Goal: Information Seeking & Learning: Find specific fact

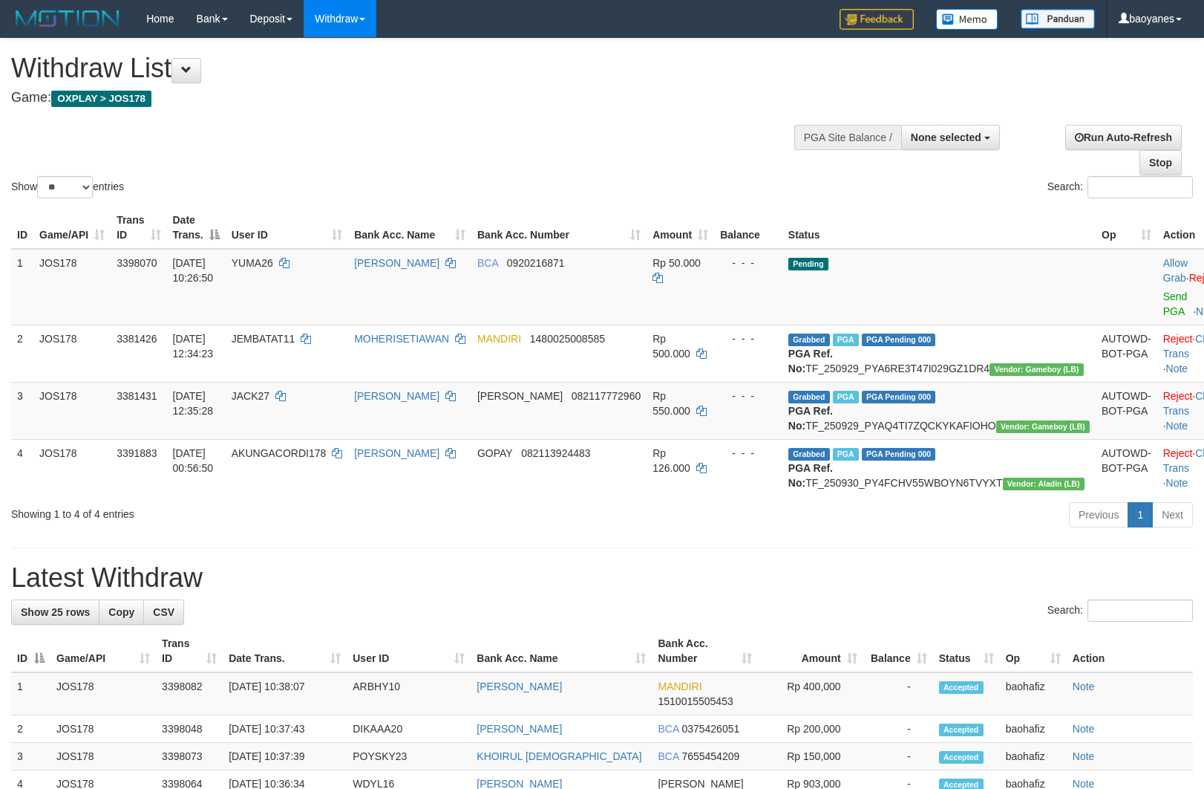
select select
select select "**"
click at [24, 750] on icon "Open LiveChat chat widget" at bounding box center [29, 753] width 14 height 10
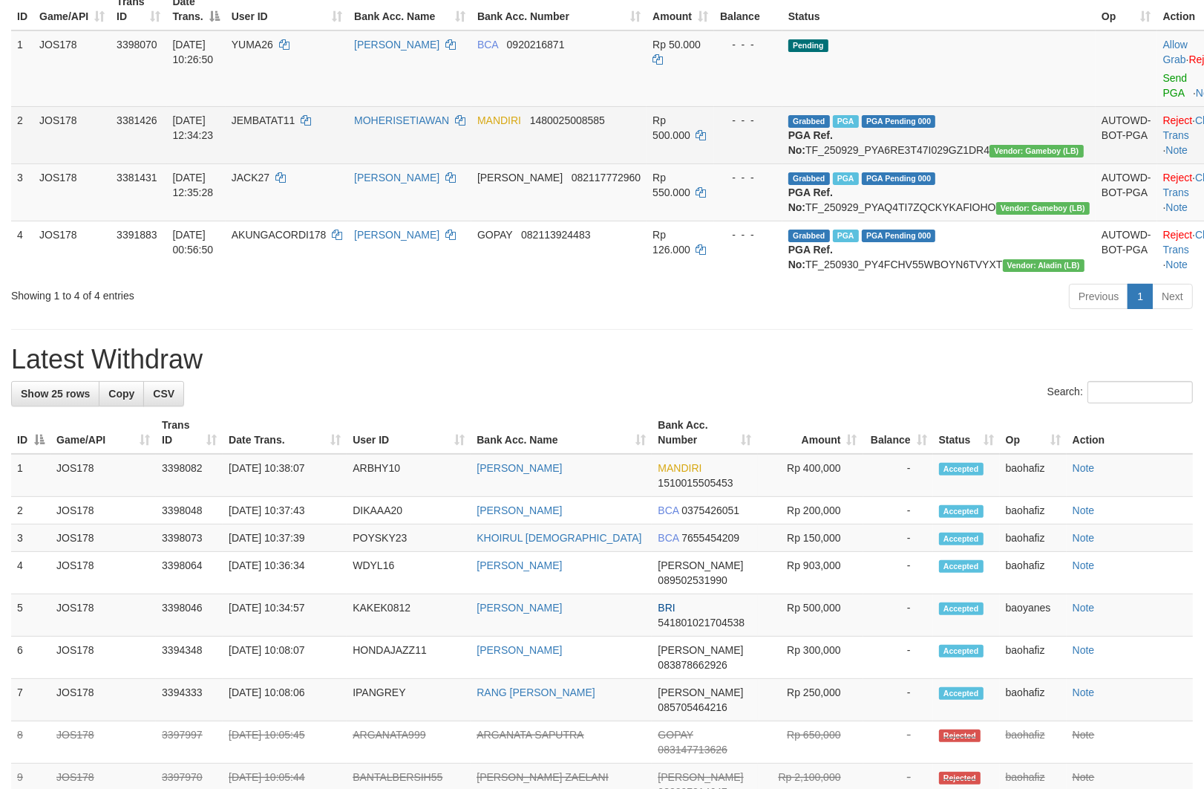
scroll to position [247, 0]
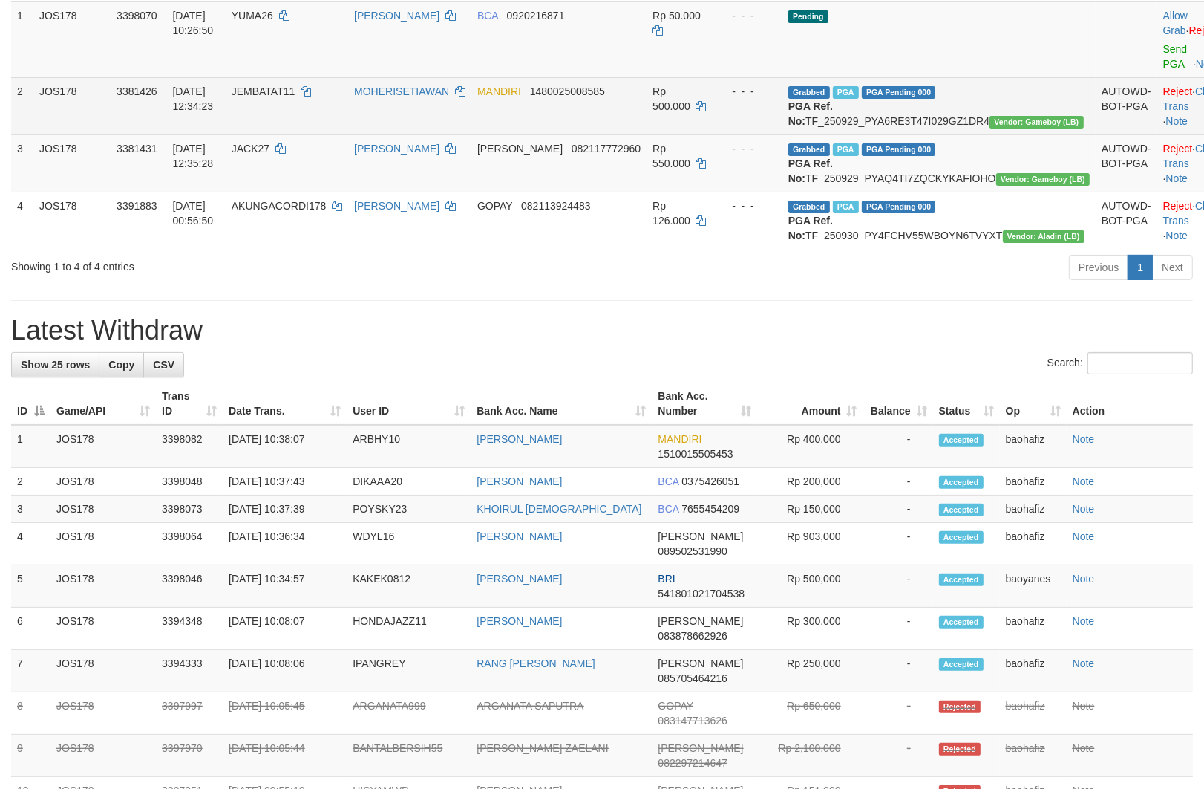
click at [290, 114] on td "JEMBATAT11" at bounding box center [287, 105] width 123 height 57
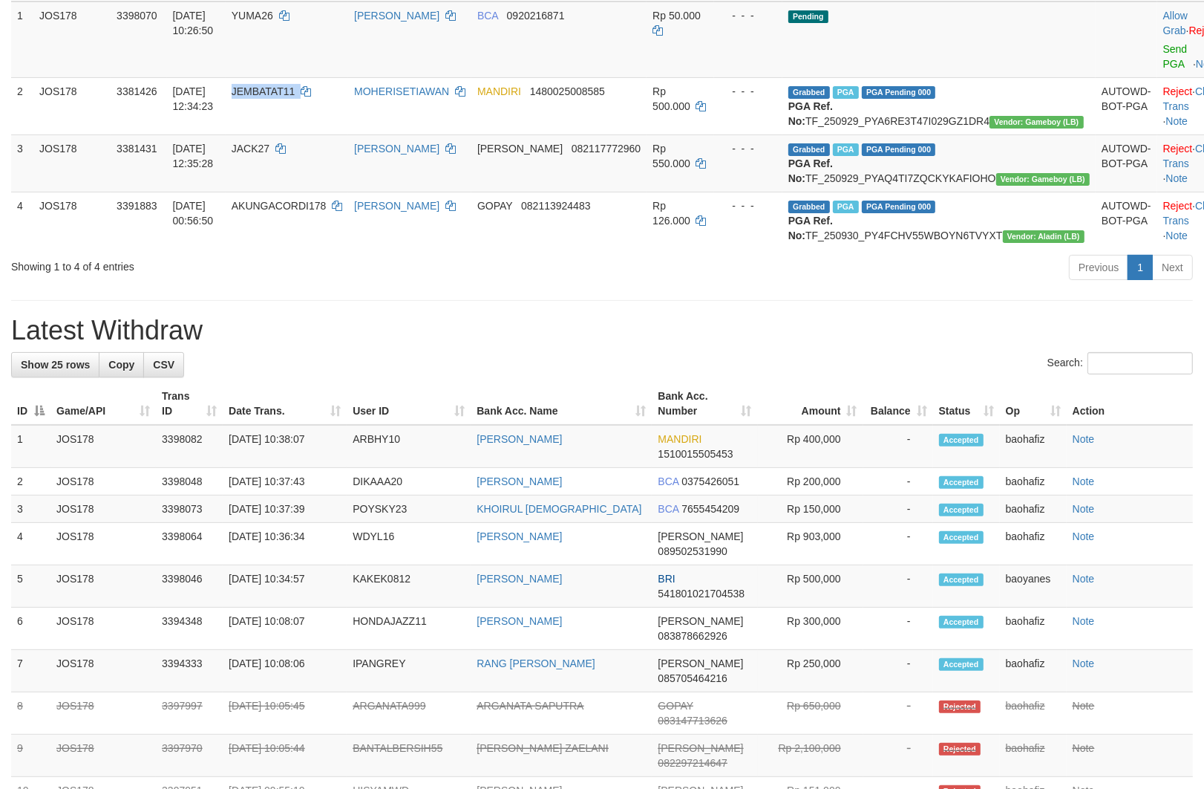
copy td "JEMBATAT11"
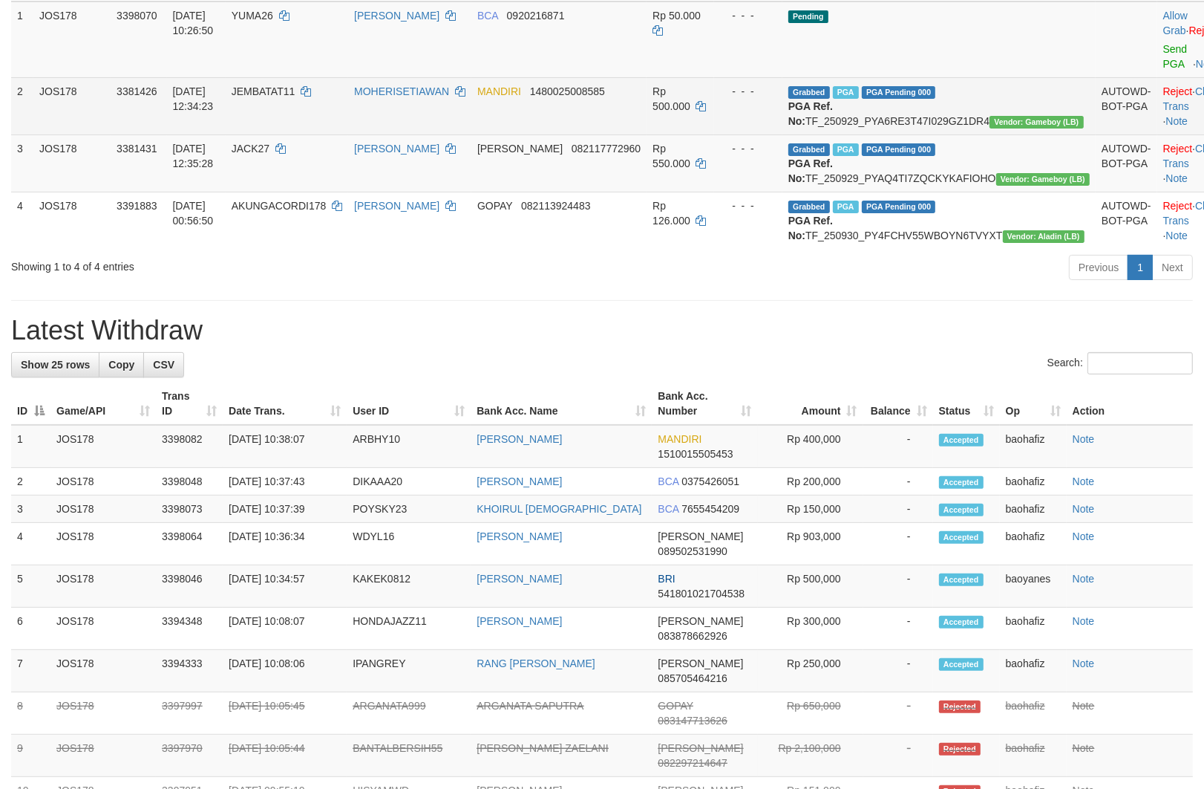
click at [986, 120] on td "Grabbed PGA PGA Pending 000 PGA Ref. No: TF_250929_PYA6RE3T47I029GZ1DR4 Vendor:…" at bounding box center [939, 105] width 313 height 57
copy td "TF_250929_PYA6RE3T47I029GZ1DR4"
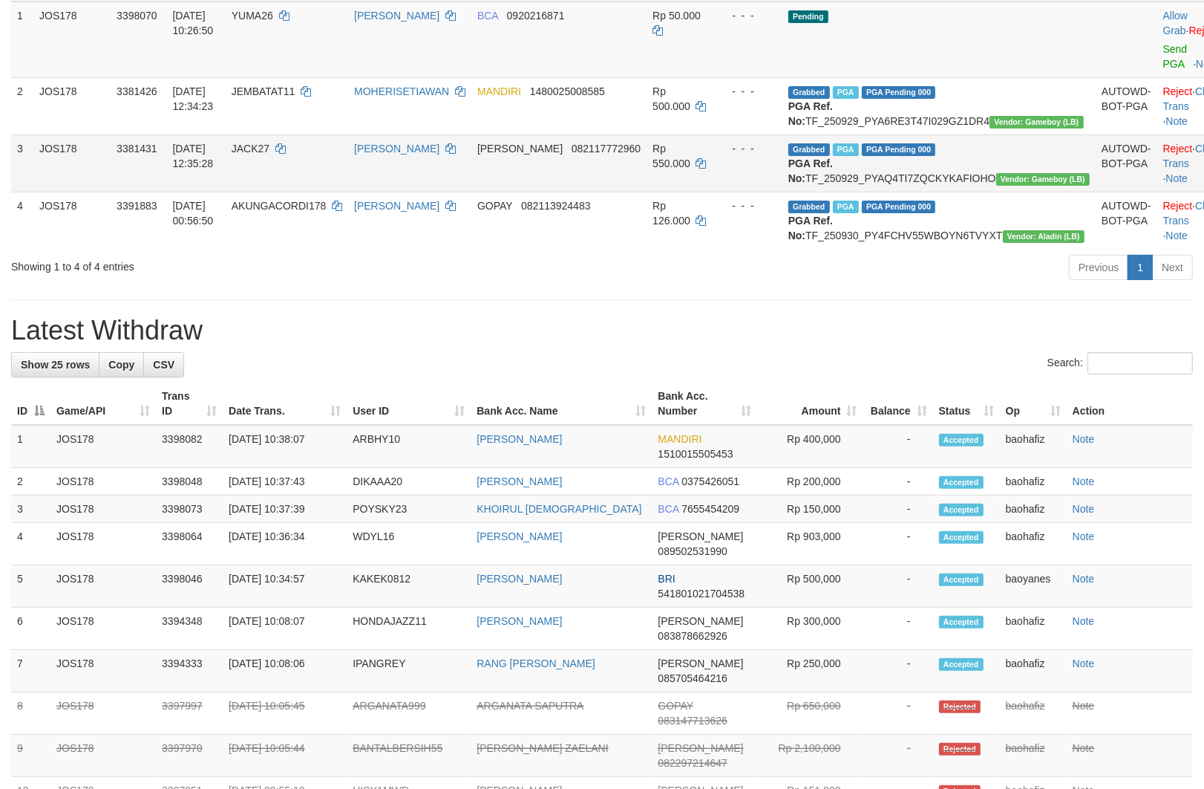
click at [302, 180] on td "JACK27" at bounding box center [287, 162] width 123 height 57
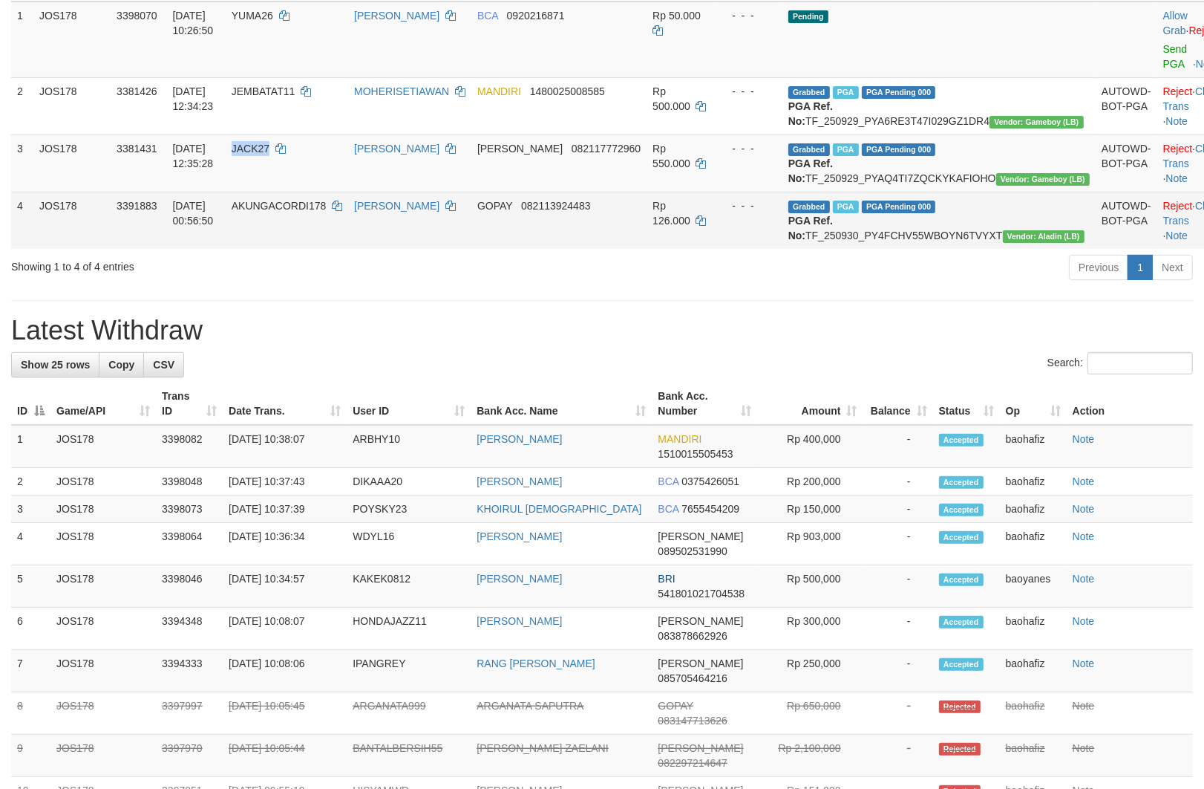
copy span "JACK27"
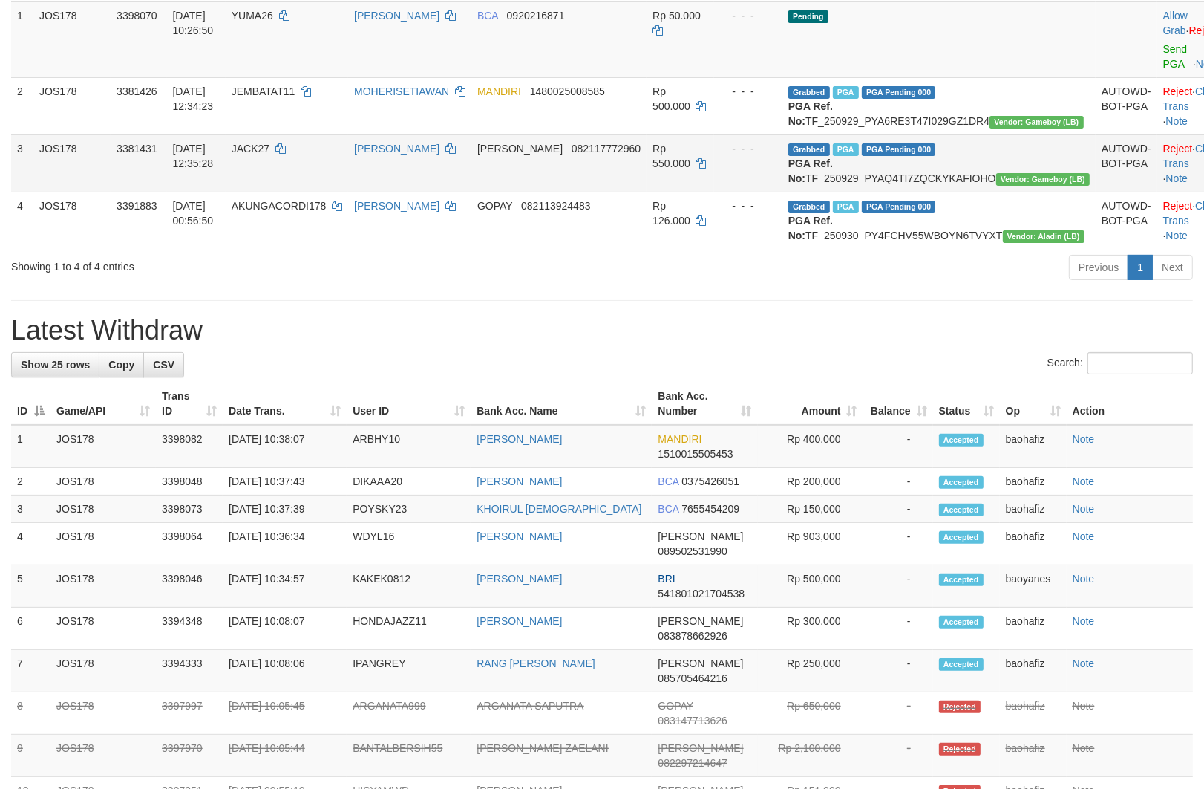
click at [964, 189] on td "Grabbed PGA PGA Pending 000 PGA Ref. No: TF_250929_PYAQ4TI7ZQCKYKAFIOHO Vendor:…" at bounding box center [939, 162] width 313 height 57
copy td "TF_250929_PYAQ4TI7ZQCKYKAFIOHO"
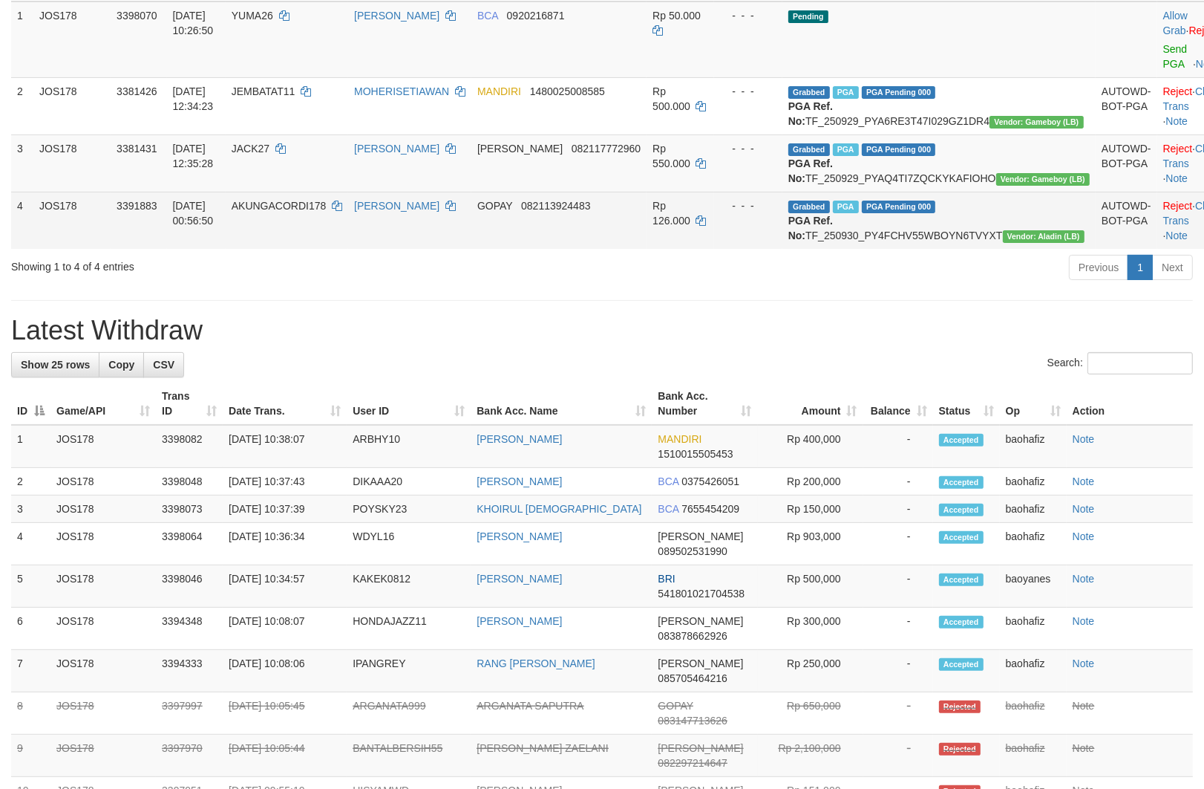
click at [332, 249] on td "AKUNGACORDI178" at bounding box center [287, 220] width 123 height 57
click at [331, 249] on td "AKUNGACORDI178" at bounding box center [287, 220] width 123 height 57
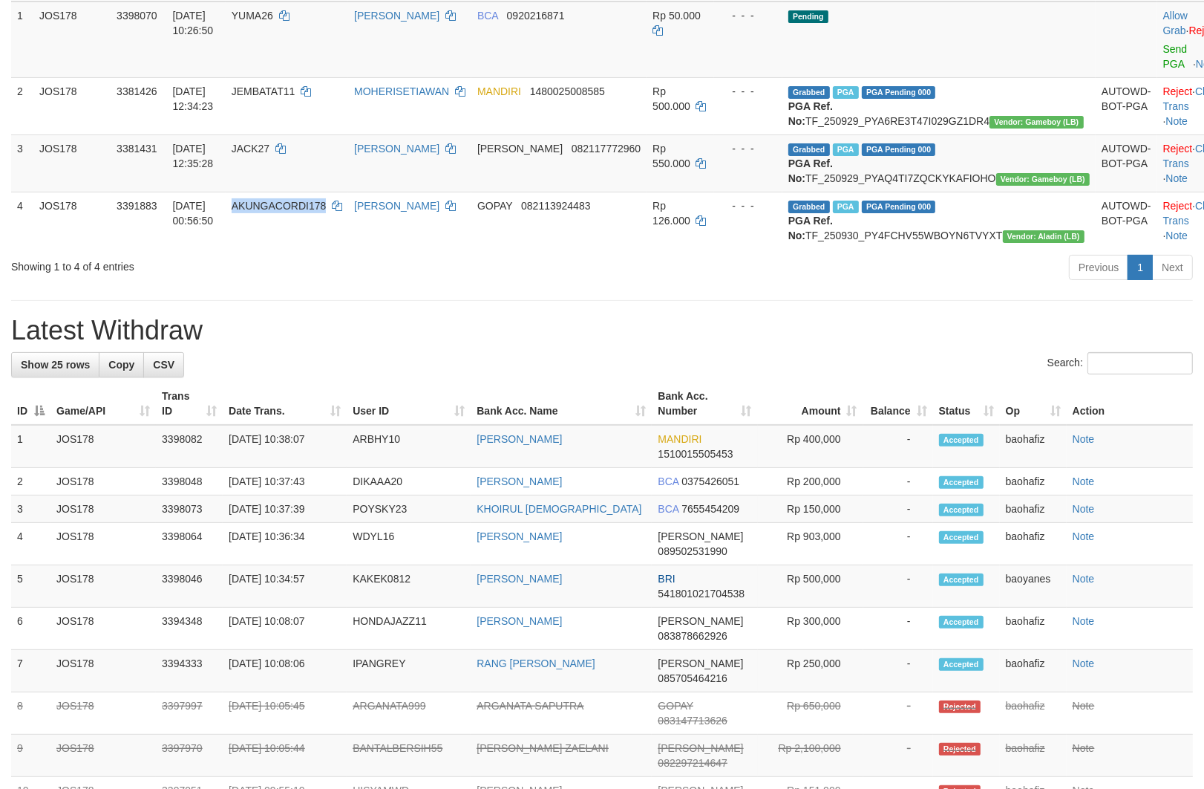
copy span "AKUNGACORDI178"
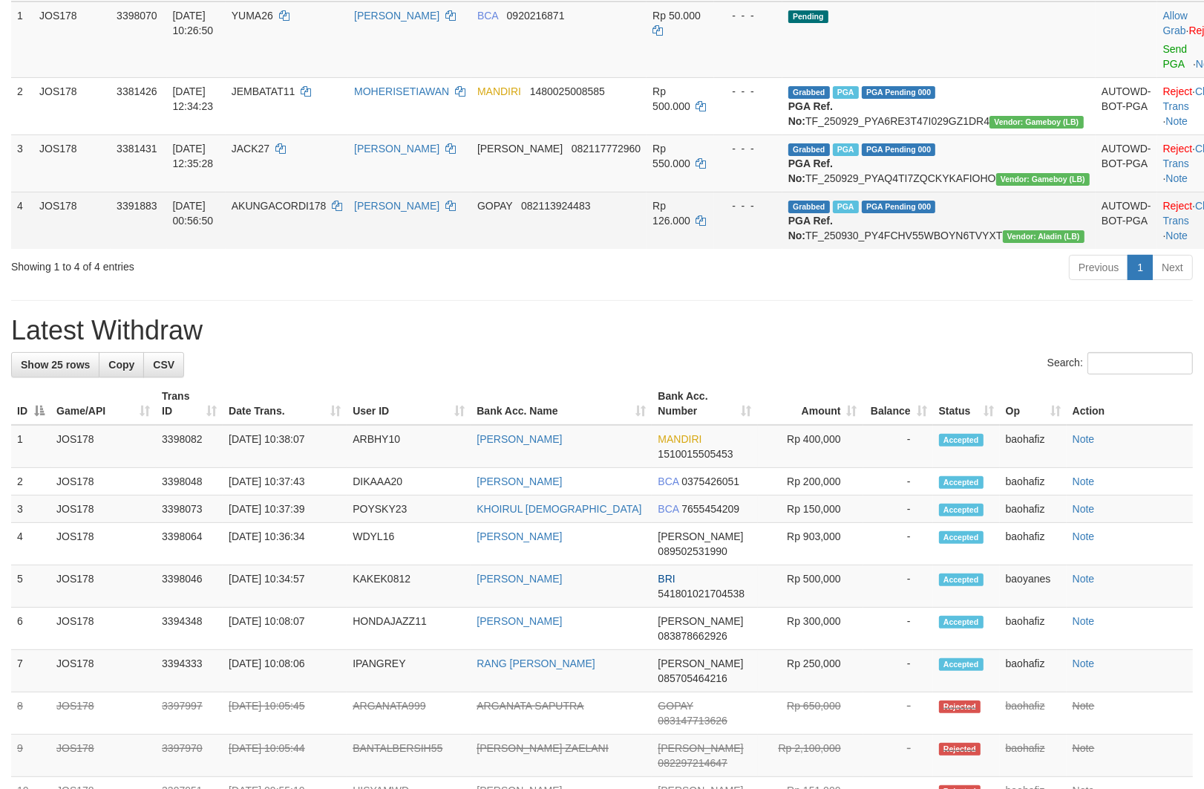
click at [981, 249] on td "Grabbed PGA PGA Pending 000 PGA Ref. No: TF_250930_PY4FCHV55WBOYN6TVYXT Vendor:…" at bounding box center [939, 220] width 313 height 57
click at [976, 249] on td "Grabbed PGA PGA Pending 000 PGA Ref. No: TF_250930_PY4FCHV55WBOYN6TVYXT Vendor:…" at bounding box center [939, 220] width 313 height 57
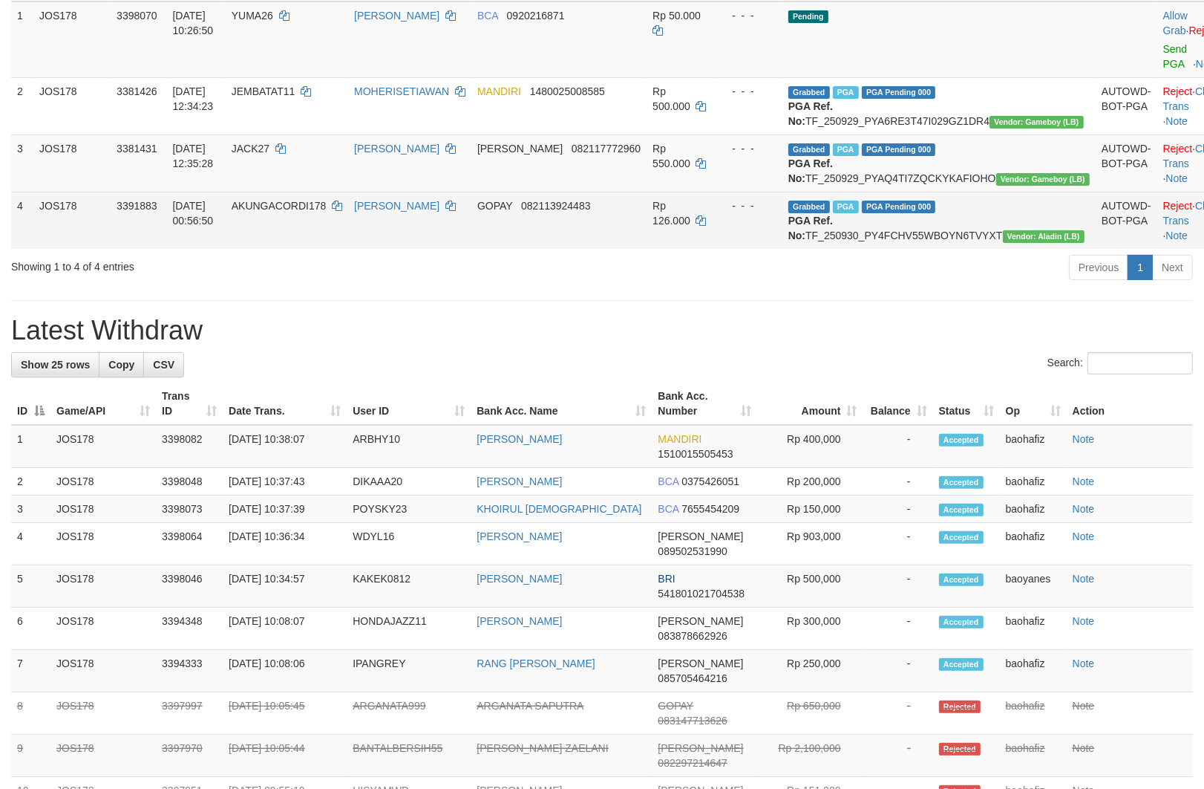
click at [976, 249] on td "Grabbed PGA PGA Pending 000 PGA Ref. No: TF_250930_PY4FCHV55WBOYN6TVYXT Vendor:…" at bounding box center [939, 220] width 313 height 57
copy td "TF_250930_PY4FCHV55WBOYN6TVYXT"
